Goal: Browse casually: Explore the website without a specific task or goal

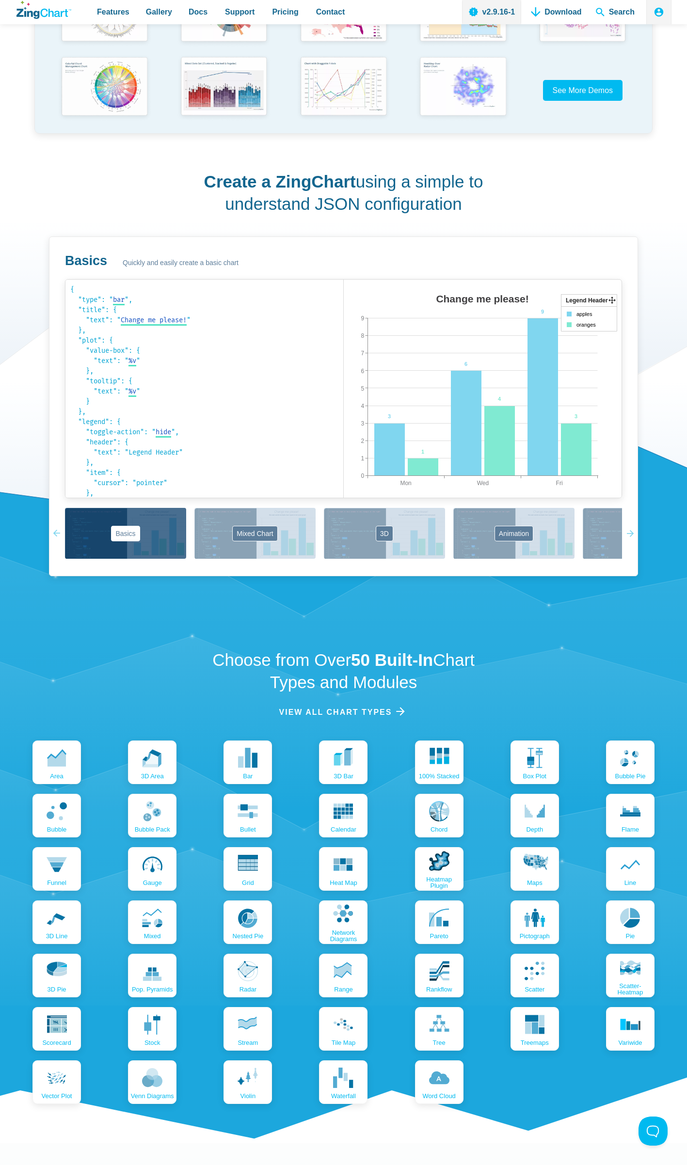
drag, startPoint x: 473, startPoint y: 384, endPoint x: 369, endPoint y: 377, distance: 104.0
click at [369, 377] on div "Change me please! Mon Fri Wed 0 9 1 2 3 4 5 6 7 8 3 6 9 1 4 3 Legend Header app…" at bounding box center [483, 398] width 278 height 218
drag, startPoint x: 513, startPoint y: 349, endPoint x: 434, endPoint y: 362, distance: 80.1
click at [434, 362] on div "Change me please! Mon Fri Wed 0 9 1 2 3 4 5 6 7 8 3 6 9 1 4 3 Legend Header app…" at bounding box center [483, 398] width 278 height 218
click at [573, 317] on div "App Content" at bounding box center [589, 319] width 56 height 25
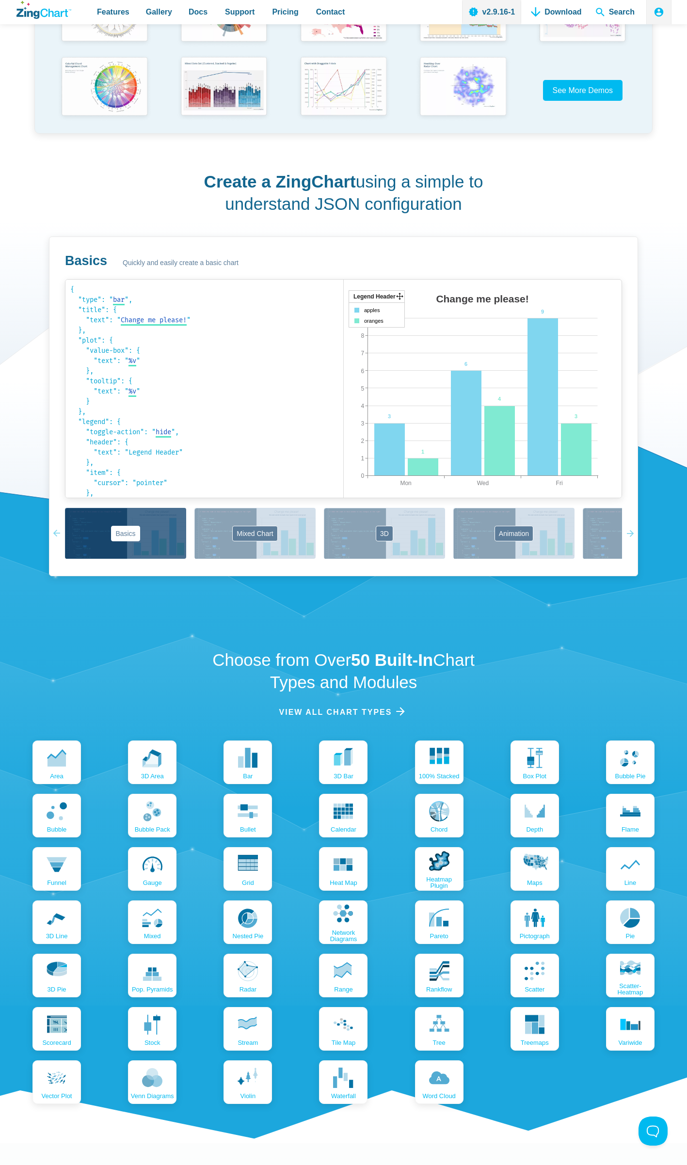
drag, startPoint x: 611, startPoint y: 301, endPoint x: 397, endPoint y: 295, distance: 213.8
drag, startPoint x: 397, startPoint y: 295, endPoint x: 595, endPoint y: 250, distance: 202.3
click at [372, 540] on button "3D" at bounding box center [384, 533] width 121 height 51
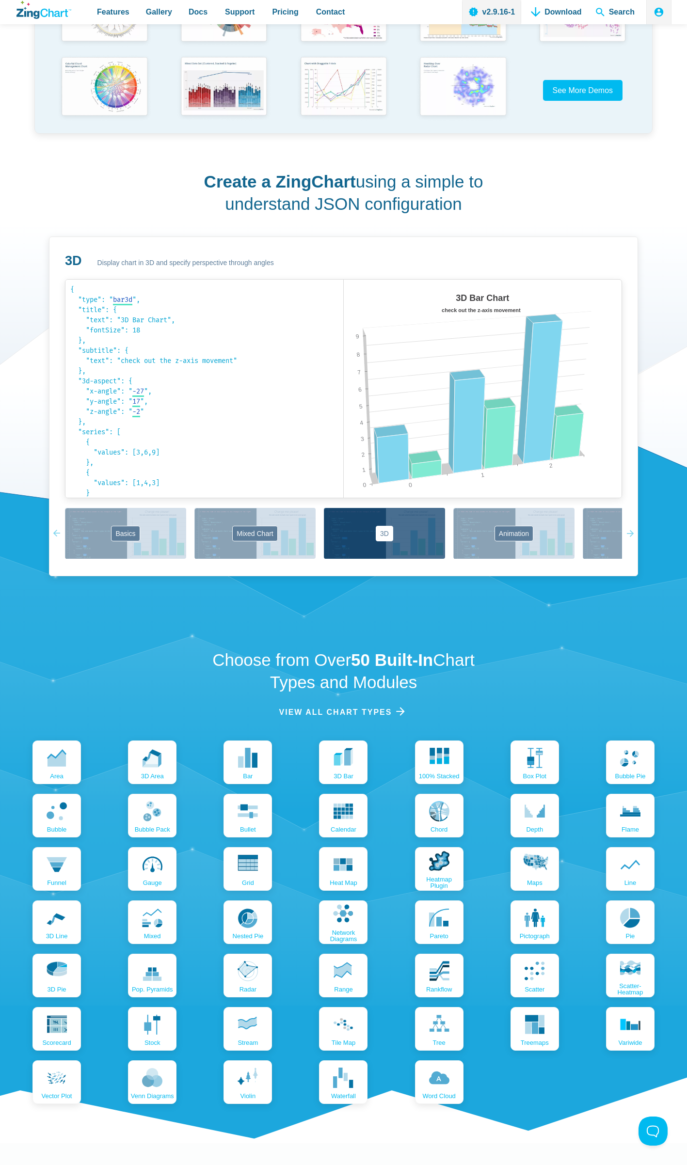
drag, startPoint x: 470, startPoint y: 388, endPoint x: 419, endPoint y: 445, distance: 76.6
click at [419, 445] on div "3D Bar Chart check out the z-axis movement 0 2 1 0 9 1 2 3 4 5 6 7 8" at bounding box center [483, 398] width 278 height 218
click at [479, 551] on button "Animation" at bounding box center [513, 533] width 121 height 51
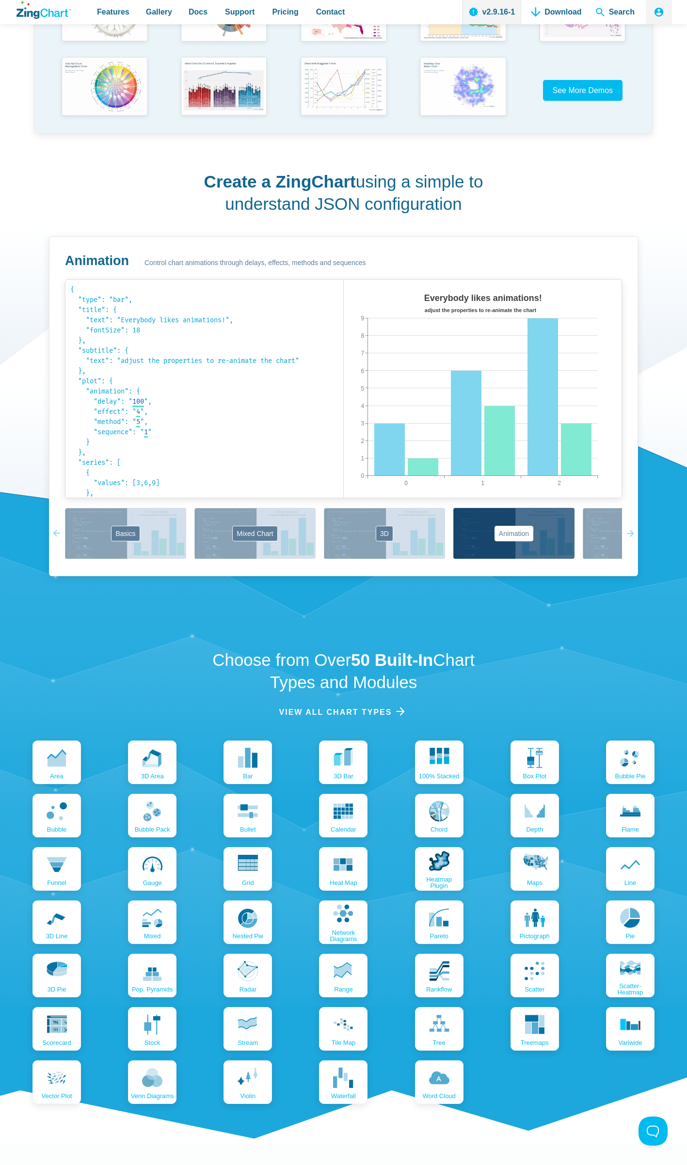
drag, startPoint x: 461, startPoint y: 403, endPoint x: 399, endPoint y: 465, distance: 87.0
click at [440, 459] on div "Everybody likes animations! adjust the properties to re-animate the chart 0 2 1…" at bounding box center [483, 398] width 278 height 218
click at [106, 535] on button "Basics" at bounding box center [125, 533] width 121 height 51
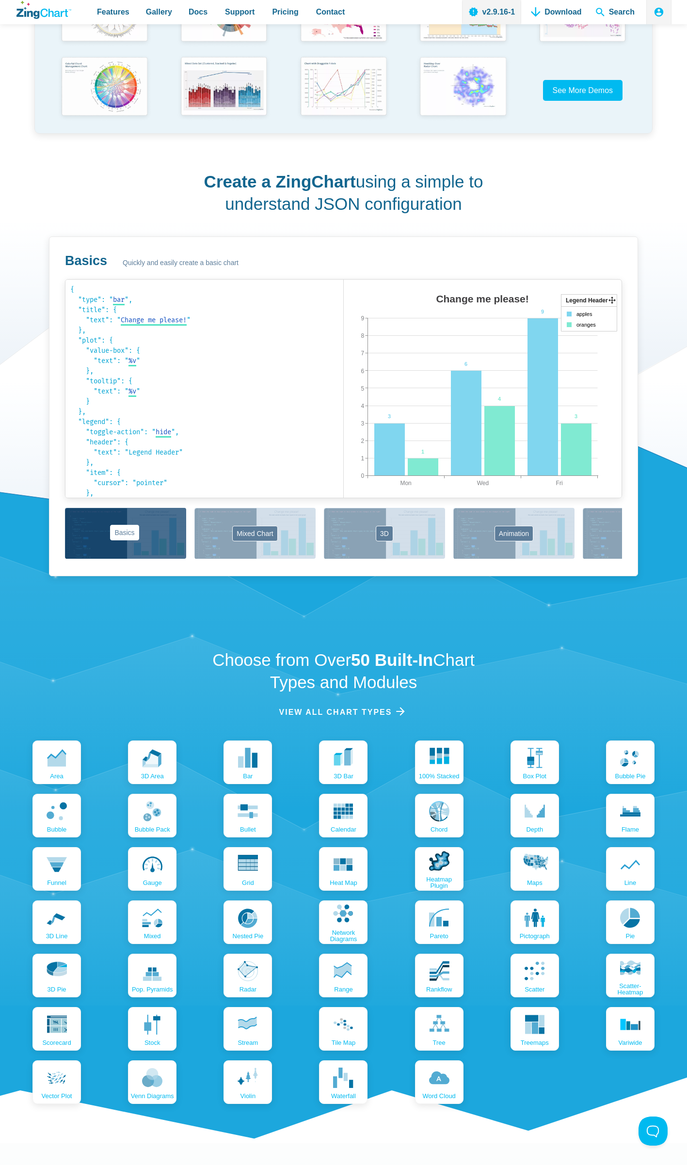
click at [150, 556] on button "Basics" at bounding box center [125, 533] width 121 height 51
click at [155, 541] on button "Basics" at bounding box center [125, 533] width 121 height 51
click at [221, 531] on button "Mixed Chart" at bounding box center [254, 533] width 121 height 51
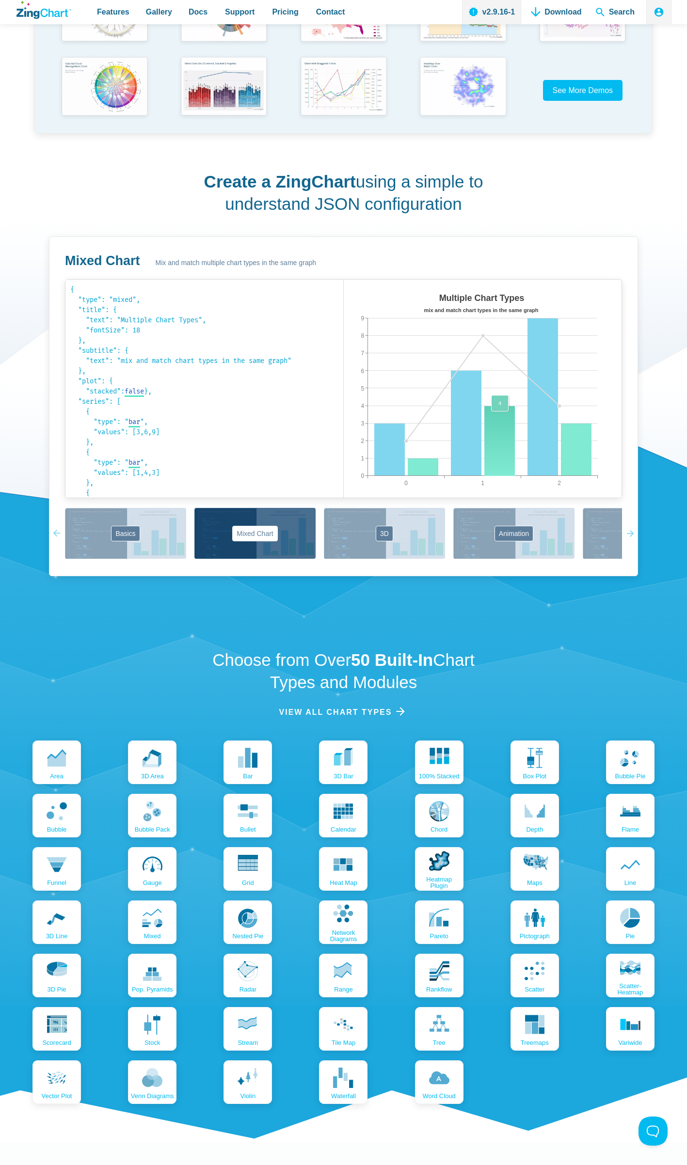
drag, startPoint x: 483, startPoint y: 335, endPoint x: 500, endPoint y: 422, distance: 88.5
click at [344, 507] on map "App Content" at bounding box center [344, 507] width 0 height 0
drag, startPoint x: 340, startPoint y: 532, endPoint x: 364, endPoint y: 532, distance: 23.7
click at [340, 533] on button "3D" at bounding box center [384, 533] width 121 height 51
